Goal: Task Accomplishment & Management: Complete application form

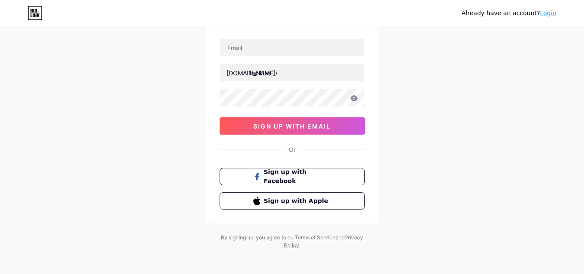
scroll to position [57, 0]
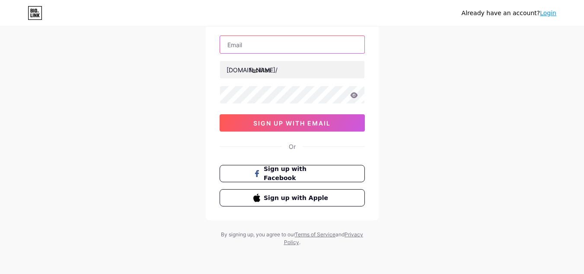
click at [290, 46] on input "text" at bounding box center [292, 44] width 144 height 17
type input "[EMAIL_ADDRESS][DOMAIN_NAME]"
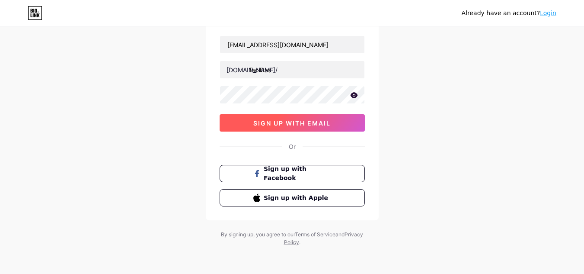
click at [320, 124] on span "sign up with email" at bounding box center [291, 122] width 77 height 7
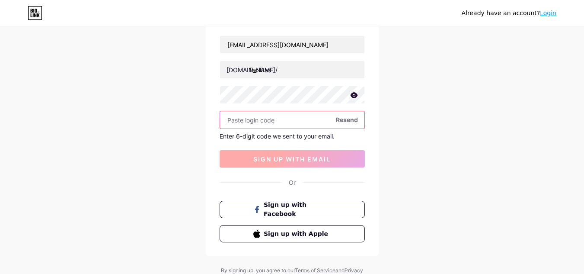
paste input "916619"
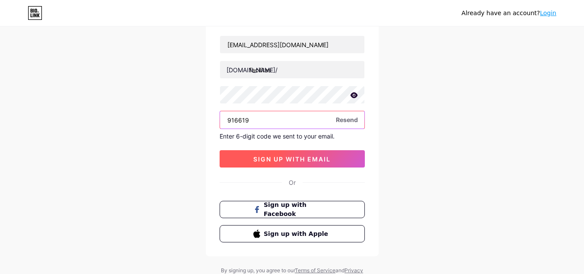
type input "916619"
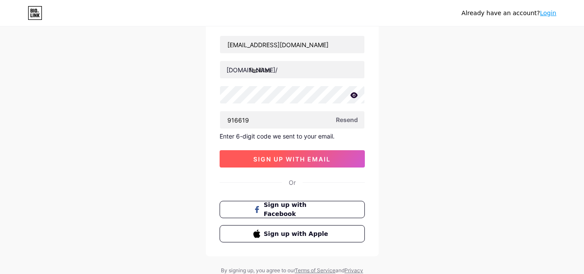
click at [285, 160] on span "sign up with email" at bounding box center [291, 158] width 77 height 7
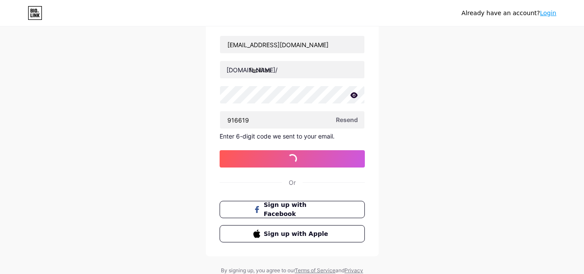
scroll to position [0, 0]
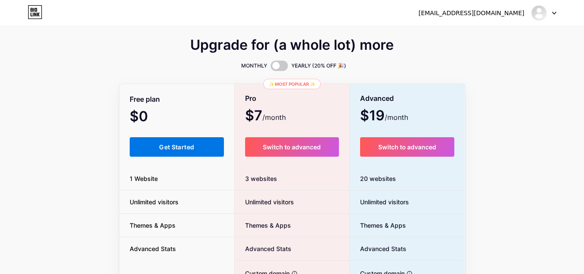
click at [181, 151] on button "Get Started" at bounding box center [177, 146] width 95 height 19
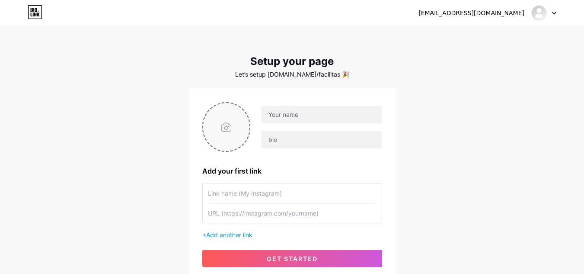
click at [232, 128] on input "file" at bounding box center [226, 127] width 47 height 48
type input "C:\fakepath\The Facilitas.jpg"
click at [356, 111] on input "text" at bounding box center [321, 114] width 120 height 17
click at [335, 119] on input "text" at bounding box center [321, 114] width 120 height 17
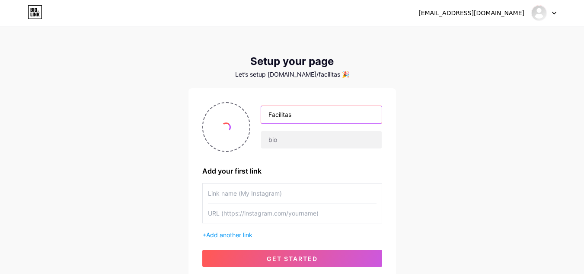
type input "Facilitas"
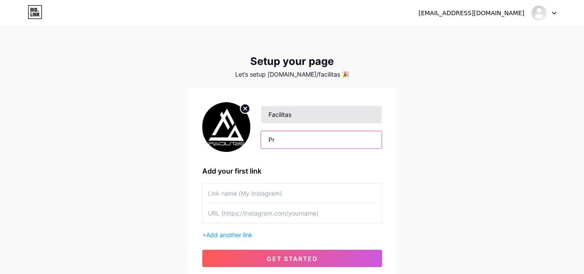
type input "P"
paste input "estate management services in [GEOGRAPHIC_DATA]"
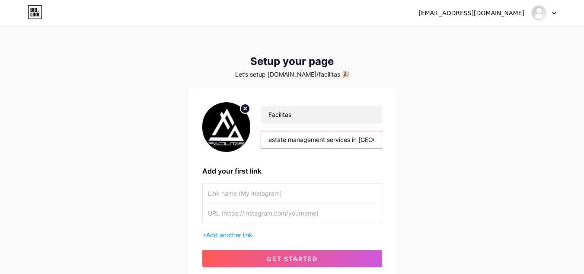
scroll to position [0, 15]
type input "estate management services in [GEOGRAPHIC_DATA]"
click at [260, 187] on input "text" at bounding box center [292, 192] width 169 height 19
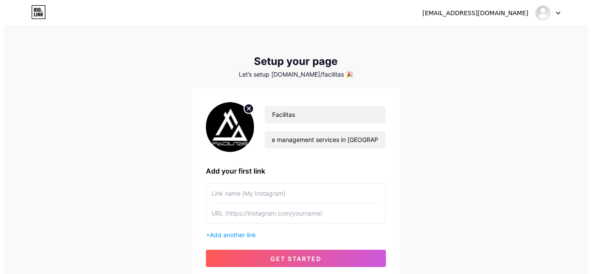
scroll to position [0, 0]
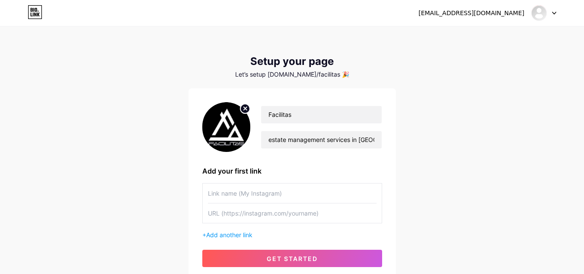
paste input "estate management services in [GEOGRAPHIC_DATA]"
drag, startPoint x: 210, startPoint y: 194, endPoint x: 284, endPoint y: 218, distance: 78.0
click at [210, 193] on input "estate management services in [GEOGRAPHIC_DATA]" at bounding box center [292, 192] width 169 height 19
type input "Estate management services in [GEOGRAPHIC_DATA]"
click at [276, 206] on input "text" at bounding box center [292, 212] width 169 height 19
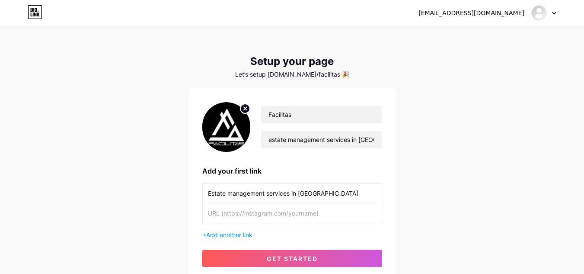
paste input "[URL][DOMAIN_NAME]"
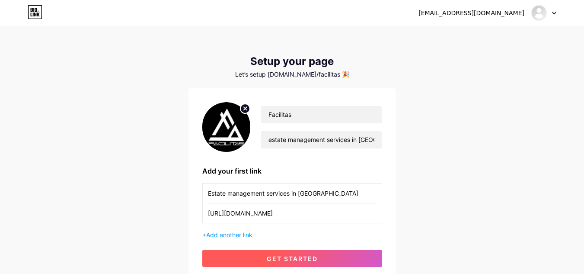
type input "[URL][DOMAIN_NAME]"
click at [281, 256] on span "get started" at bounding box center [292, 258] width 51 height 7
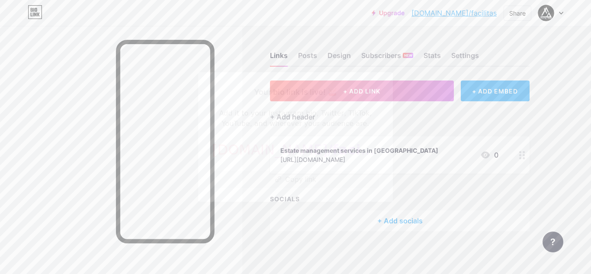
click at [311, 176] on button "Copy link" at bounding box center [295, 178] width 167 height 17
